Goal: Task Accomplishment & Management: Manage account settings

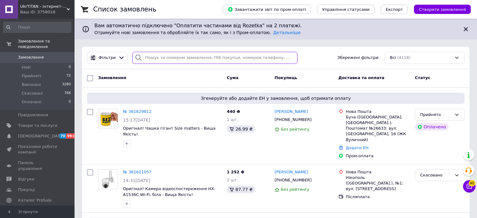
click at [180, 57] on input "search" at bounding box center [214, 58] width 165 height 12
paste input "360653845"
type input "360653845"
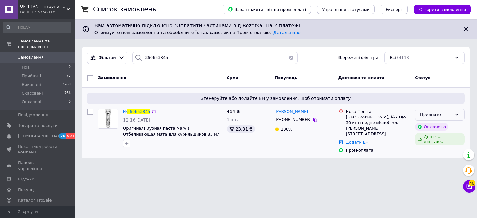
click at [431, 115] on div "Прийнято" at bounding box center [436, 115] width 32 height 7
click at [435, 136] on li "Скасовано" at bounding box center [439, 139] width 49 height 11
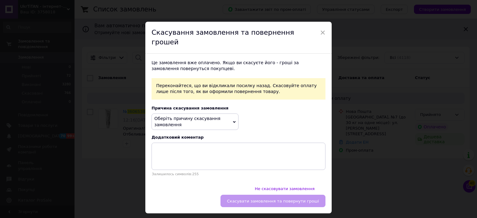
click at [181, 116] on span "Оберіть причину скасування замовлення" at bounding box center [187, 121] width 66 height 11
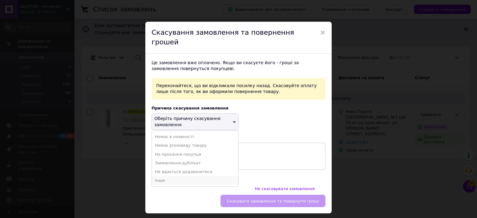
click at [168, 176] on li "Інше" at bounding box center [195, 180] width 86 height 9
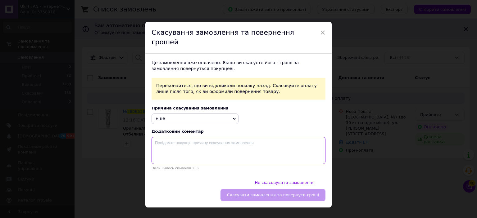
click at [175, 145] on textarea at bounding box center [239, 150] width 174 height 27
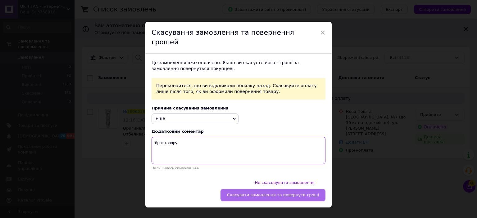
type textarea "брак товару"
click at [276, 189] on button "Скасувати замовлення та повернути гроші" at bounding box center [273, 195] width 105 height 12
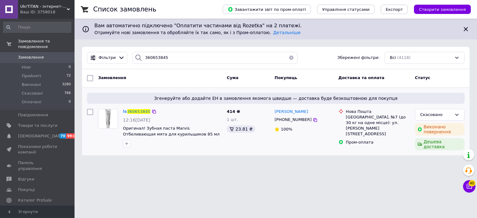
click at [35, 11] on div "Ваш ID: 3758018" at bounding box center [47, 12] width 54 height 6
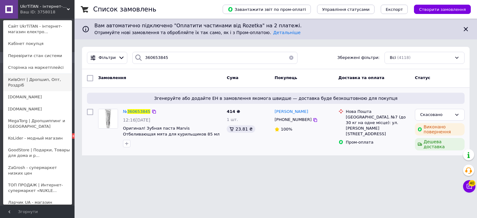
click at [25, 80] on link "КиївОпт | Дропшип, Опт, Роздріб" at bounding box center [37, 82] width 68 height 17
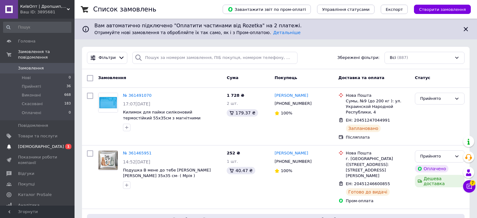
click at [34, 144] on span "[DEMOGRAPHIC_DATA]" at bounding box center [41, 147] width 46 height 6
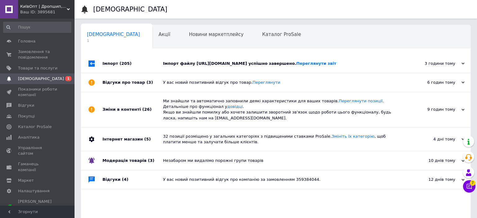
click at [112, 63] on div "Імпорт (205)" at bounding box center [133, 63] width 61 height 19
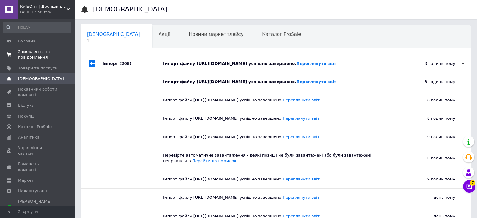
click at [33, 52] on span "Замовлення та повідомлення" at bounding box center [37, 54] width 39 height 11
